Goal: Use online tool/utility: Utilize a website feature to perform a specific function

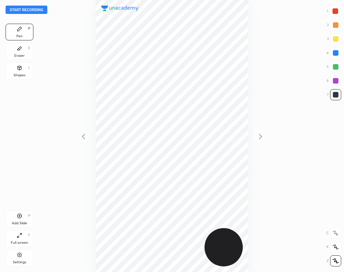
scroll to position [272, 233]
click at [40, 10] on button "Start recording" at bounding box center [27, 10] width 42 height 8
click at [17, 55] on div "Eraser" at bounding box center [19, 55] width 10 height 3
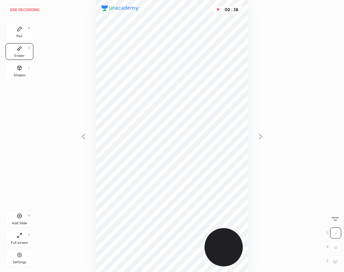
click at [15, 30] on div "Pen P" at bounding box center [20, 32] width 28 height 17
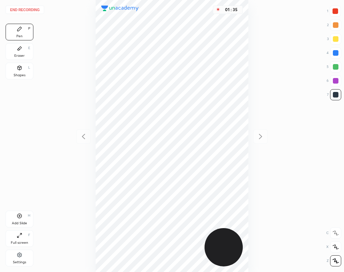
click at [31, 219] on div "Add Slide H" at bounding box center [20, 218] width 28 height 17
click at [13, 56] on div "Eraser E" at bounding box center [20, 51] width 28 height 17
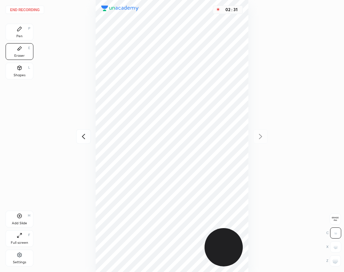
click at [19, 31] on icon at bounding box center [20, 29] width 6 height 6
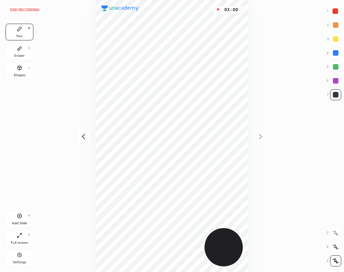
click at [14, 47] on div "Eraser E" at bounding box center [20, 51] width 28 height 17
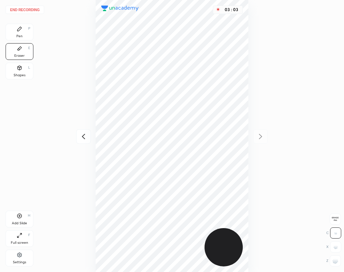
click at [24, 34] on div "Pen P" at bounding box center [20, 32] width 28 height 17
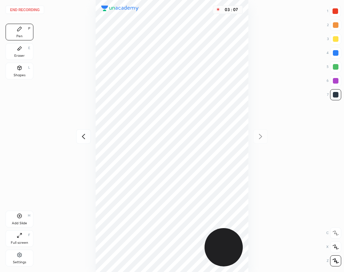
click at [23, 212] on div "Add Slide H" at bounding box center [20, 218] width 28 height 17
click at [252, 148] on div "04 : 25" at bounding box center [172, 136] width 233 height 272
click at [35, 7] on button "End recording" at bounding box center [25, 10] width 39 height 8
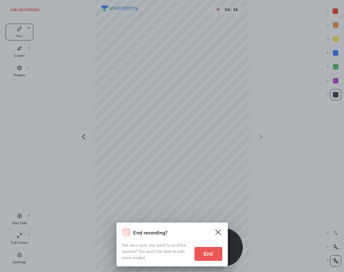
click at [209, 254] on button "End" at bounding box center [208, 254] width 28 height 14
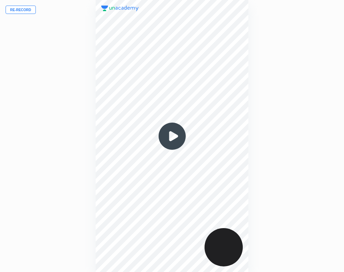
click at [172, 137] on img at bounding box center [171, 135] width 33 height 33
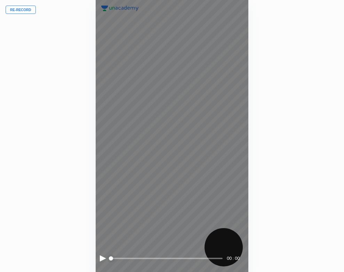
click at [101, 258] on div at bounding box center [103, 258] width 6 height 6
